Goal: Task Accomplishment & Management: Manage account settings

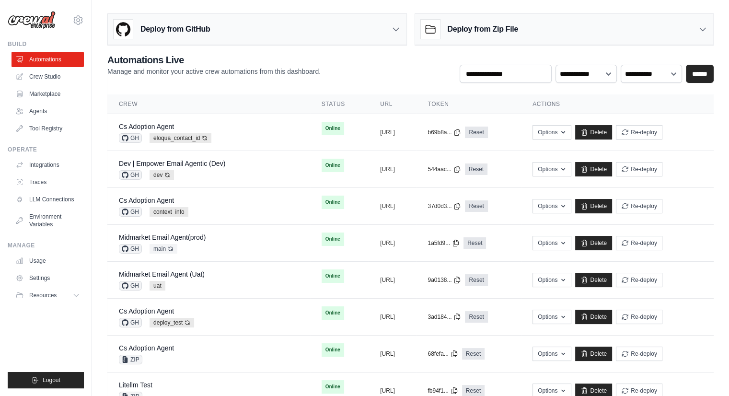
scroll to position [346, 0]
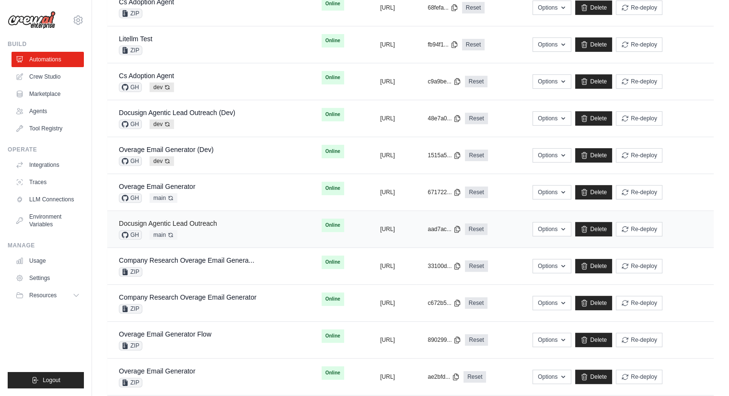
click at [199, 222] on link "Docusign Agentic Lead Outreach" at bounding box center [168, 224] width 98 height 8
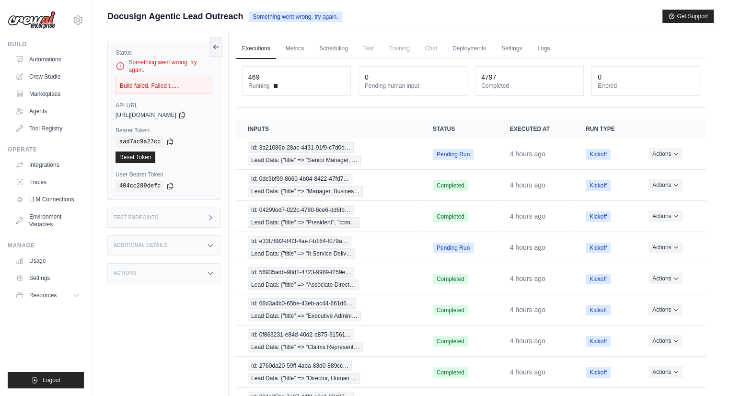
click at [154, 87] on div "Build failed. Failed t......" at bounding box center [164, 86] width 97 height 16
click at [216, 41] on button at bounding box center [216, 46] width 12 height 20
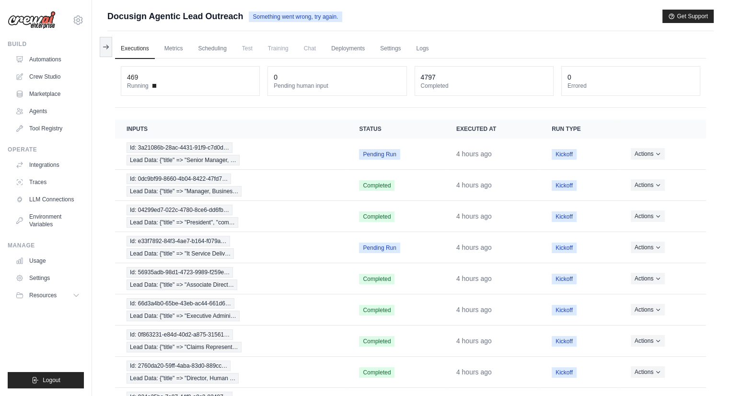
click at [53, 67] on ul "Automations Crew Studio Marketplace Agents Tool Registry" at bounding box center [48, 94] width 72 height 84
click at [56, 59] on link "Automations" at bounding box center [48, 59] width 72 height 15
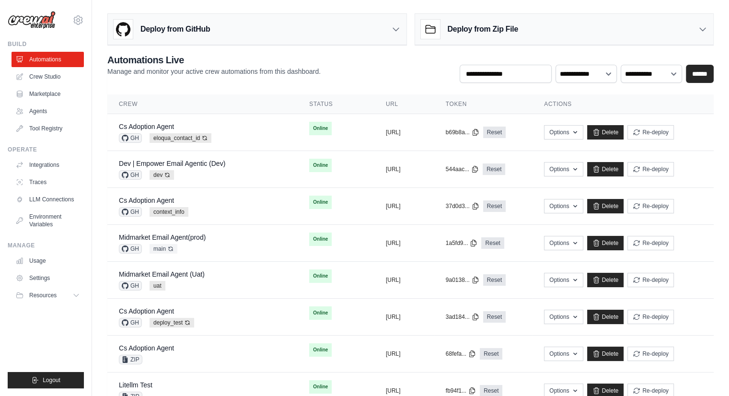
scroll to position [346, 0]
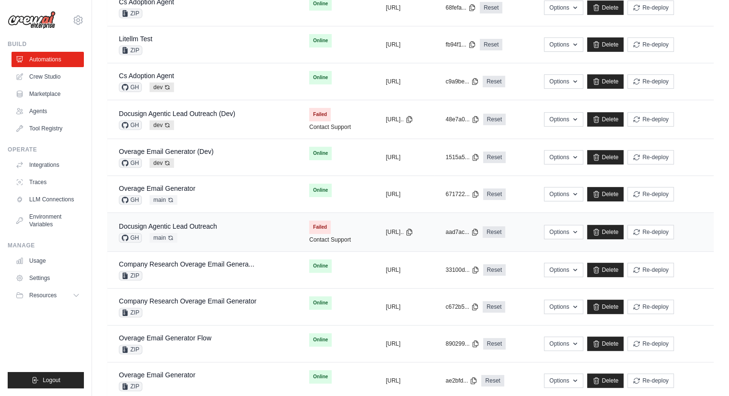
click at [309, 223] on span "Failed" at bounding box center [320, 227] width 22 height 13
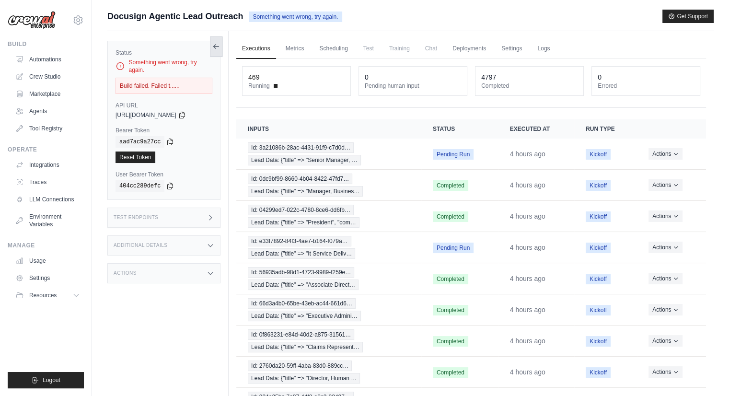
click at [219, 50] on button at bounding box center [216, 46] width 12 height 20
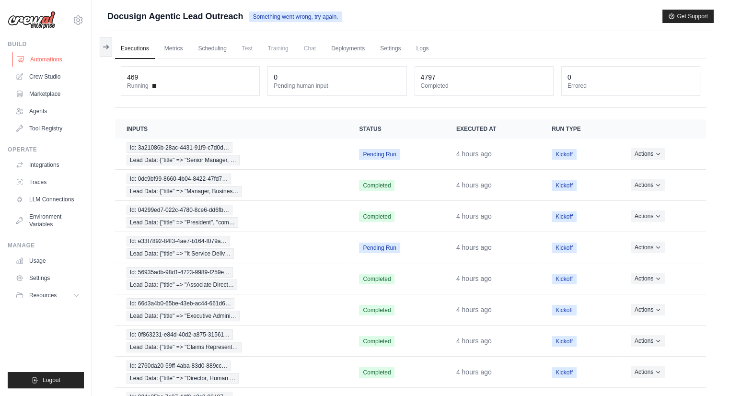
click at [38, 57] on link "Automations" at bounding box center [48, 59] width 72 height 15
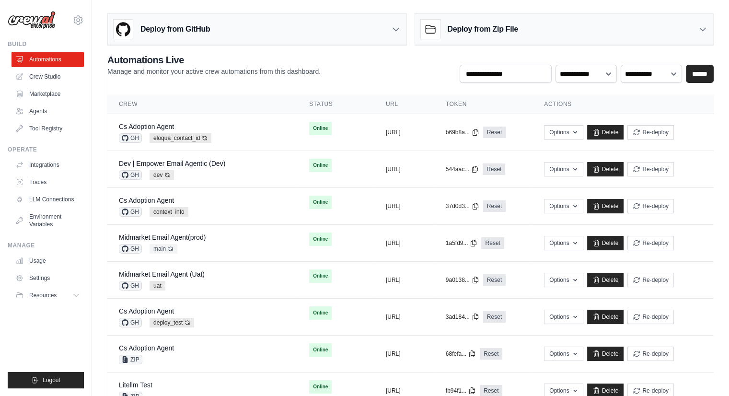
scroll to position [346, 0]
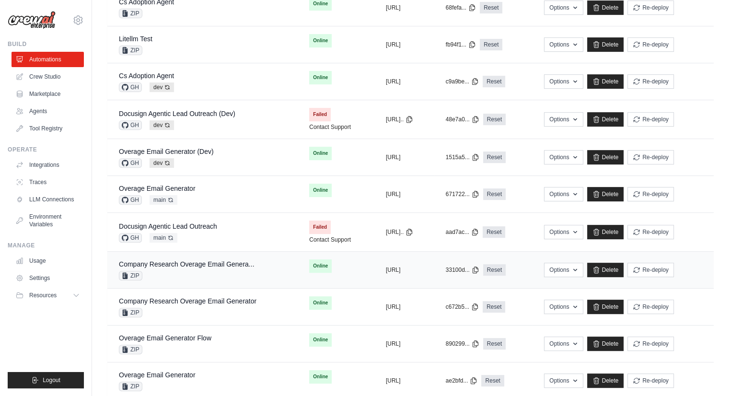
click at [434, 262] on td "copied https://company-research-overage-em" at bounding box center [404, 270] width 60 height 37
click at [160, 226] on link "Docusign Agentic Lead Outreach" at bounding box center [168, 226] width 98 height 8
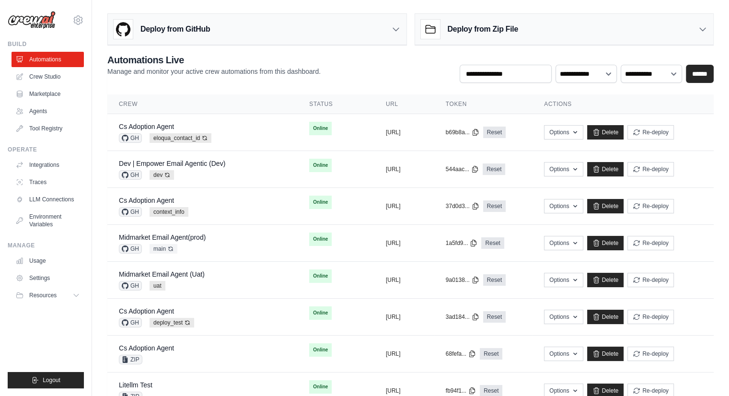
scroll to position [94, 0]
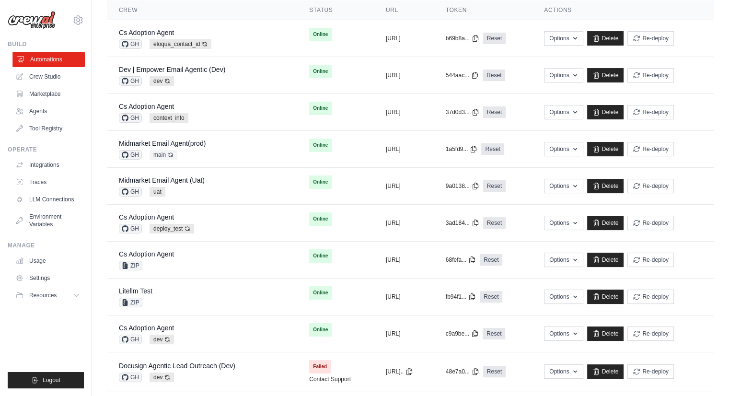
click at [63, 61] on link "Automations" at bounding box center [48, 59] width 72 height 15
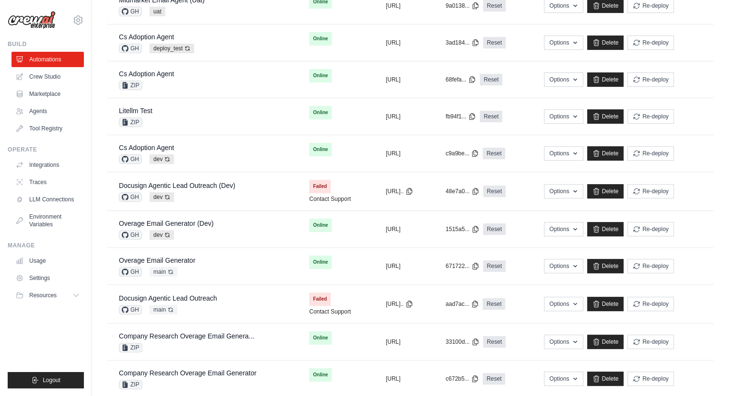
scroll to position [283, 0]
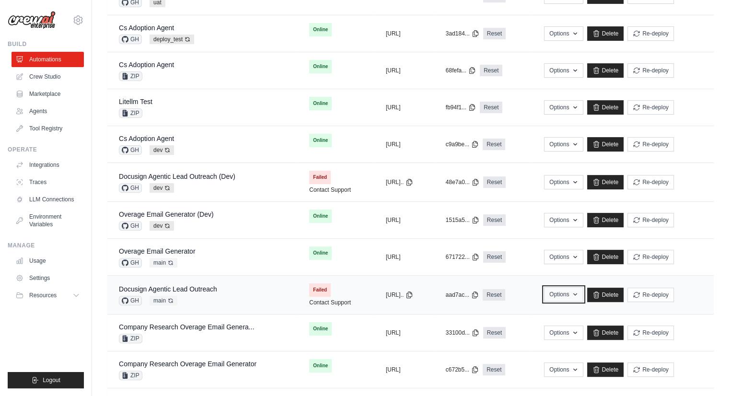
click at [579, 291] on icon "button" at bounding box center [575, 295] width 8 height 8
click at [666, 303] on td "Options Export React JSX Component Export React TSX Component Export MCP Server…" at bounding box center [623, 295] width 181 height 39
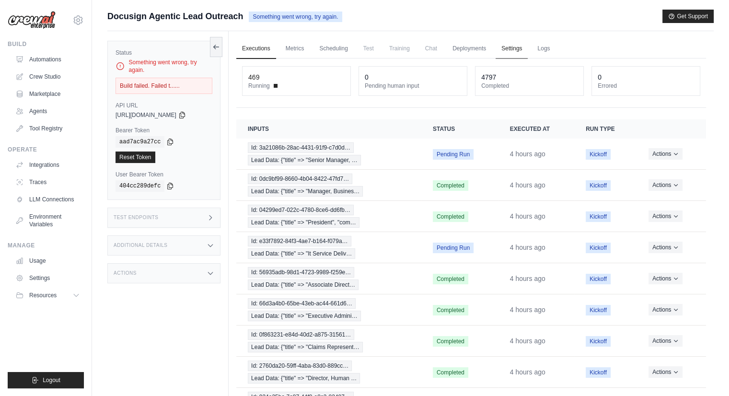
click at [511, 52] on link "Settings" at bounding box center [512, 49] width 32 height 20
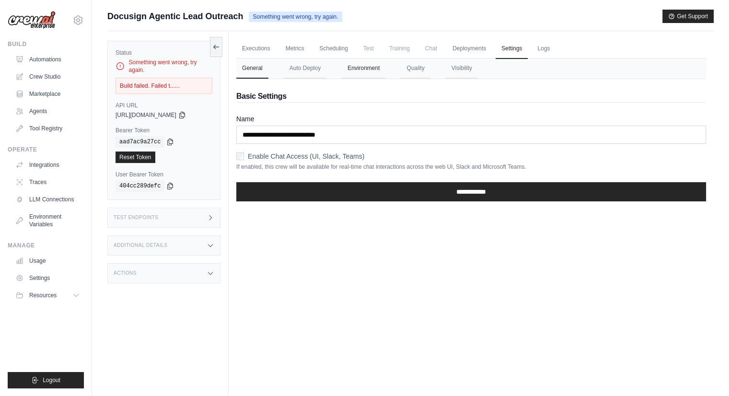
click at [371, 66] on button "Environment" at bounding box center [364, 68] width 44 height 20
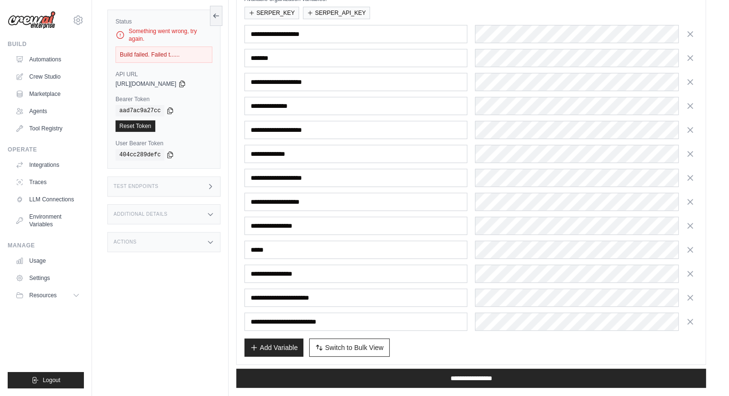
scroll to position [79, 0]
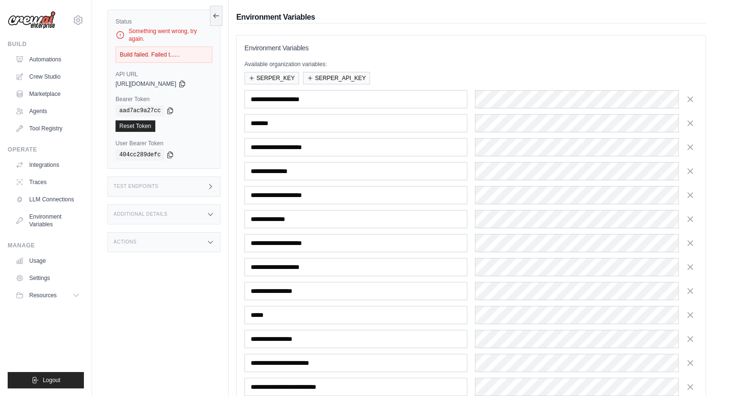
click at [168, 367] on div "Status Something went wrong, try again. Build failed. Failed t...... API URL co…" at bounding box center [167, 198] width 121 height 396
click at [215, 10] on button at bounding box center [216, 15] width 12 height 20
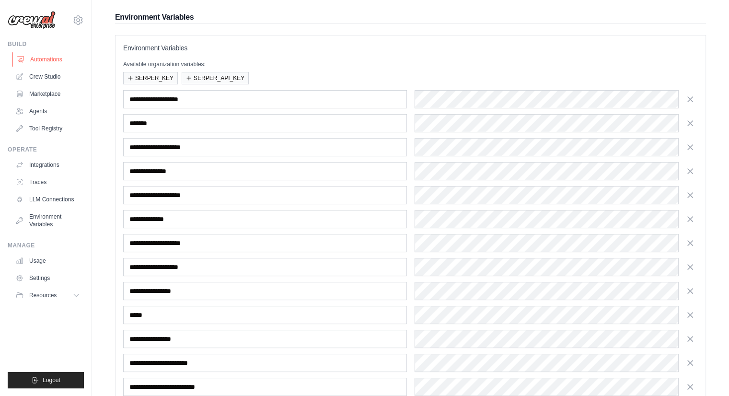
click at [52, 60] on link "Automations" at bounding box center [48, 59] width 72 height 15
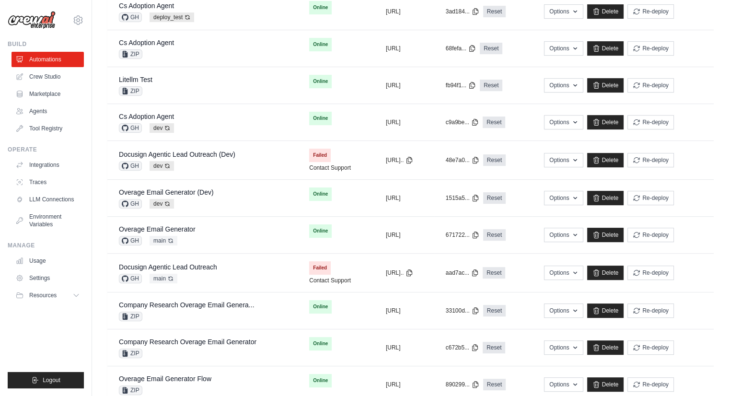
scroll to position [308, 0]
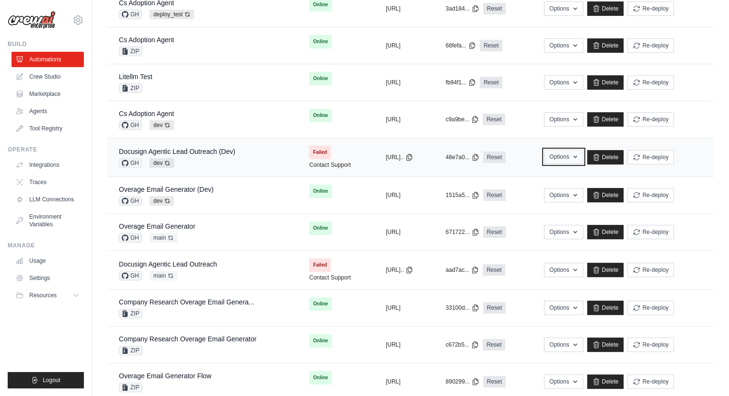
click at [583, 158] on button "Options" at bounding box center [563, 157] width 39 height 14
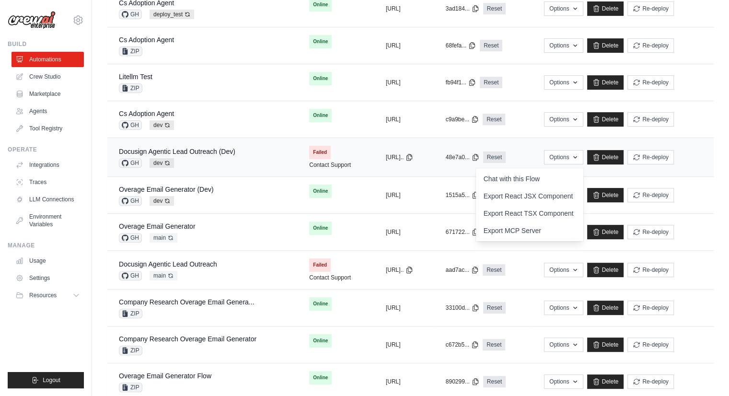
click at [178, 158] on div "GH dev Auto-deploy enabled" at bounding box center [177, 163] width 116 height 10
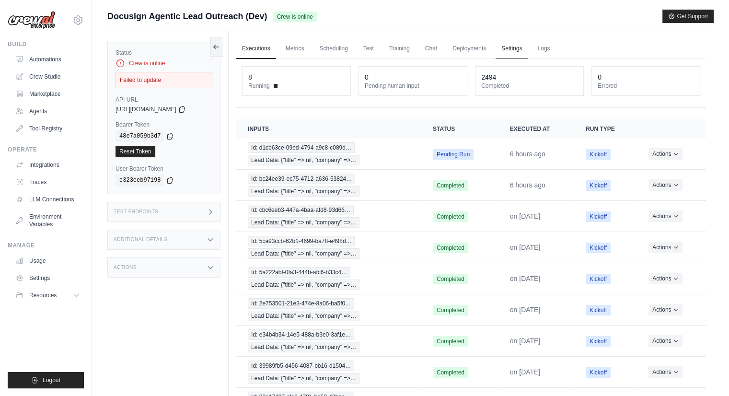
click at [519, 49] on link "Settings" at bounding box center [512, 49] width 32 height 20
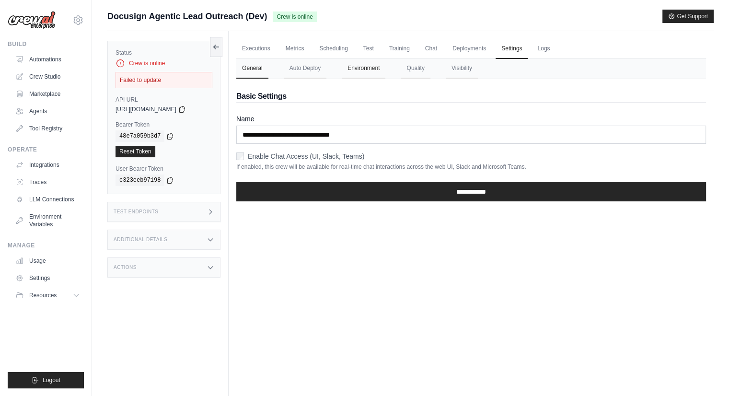
click at [358, 73] on button "Environment" at bounding box center [364, 68] width 44 height 20
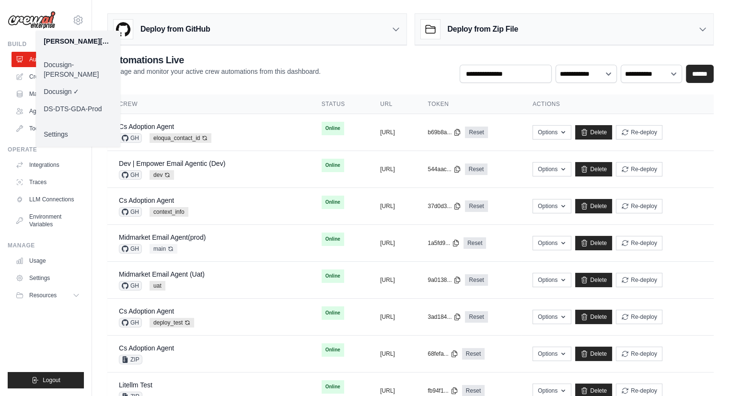
click at [54, 340] on ul "Build Automations Crew Studio Marketplace Agents" at bounding box center [46, 214] width 76 height 348
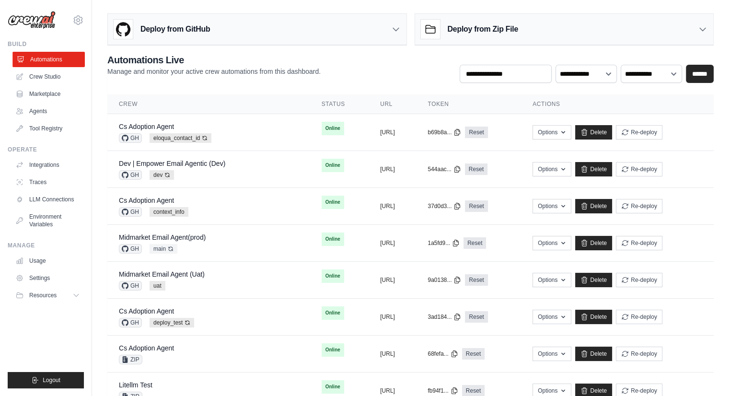
click at [35, 57] on link "Automations" at bounding box center [48, 59] width 72 height 15
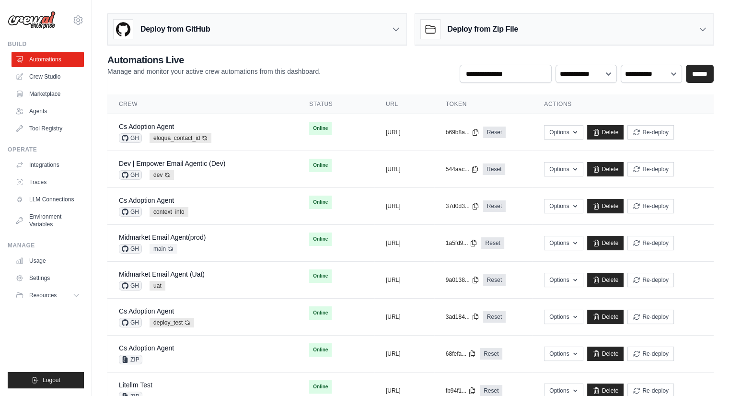
scroll to position [346, 0]
